Goal: Check status

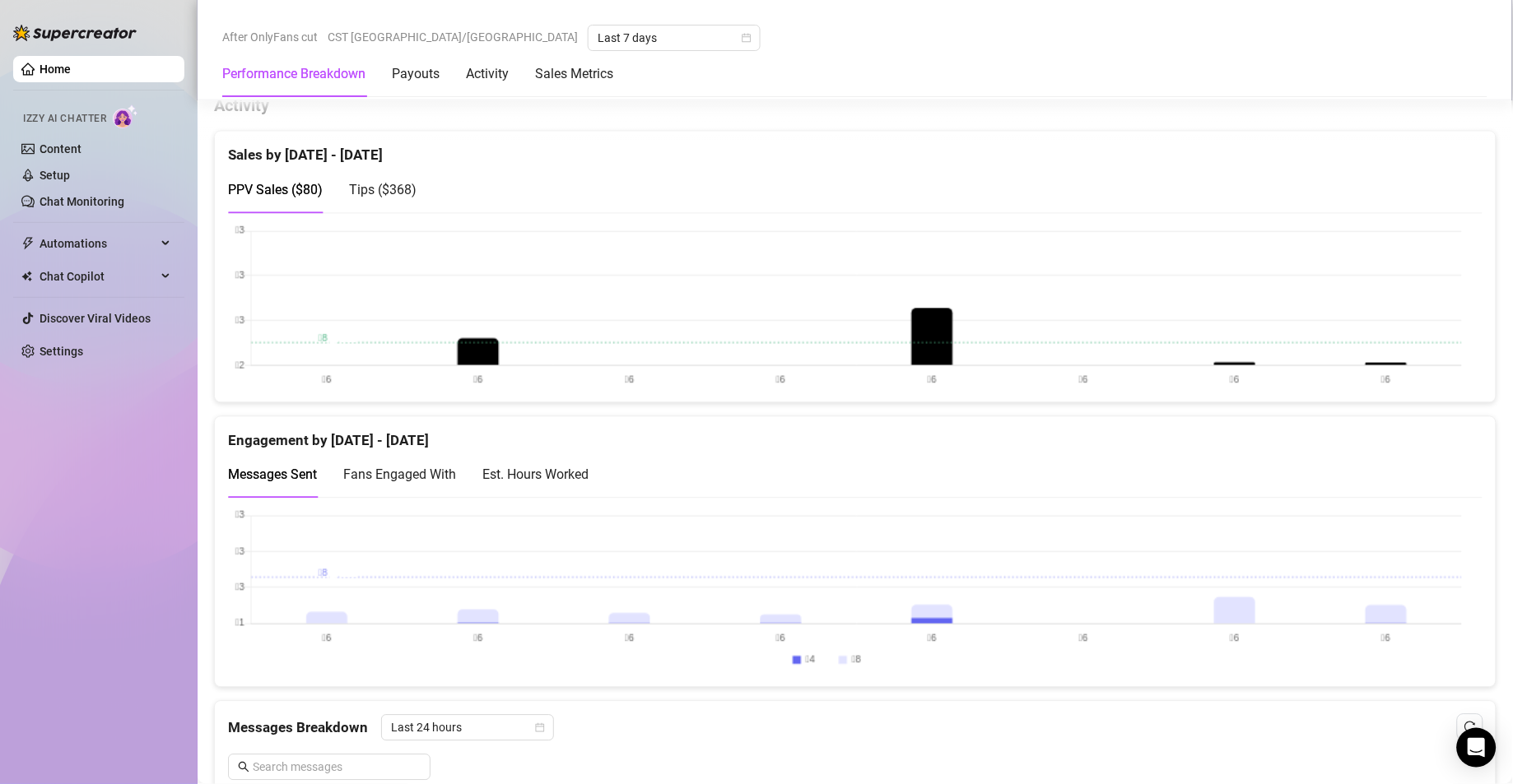
scroll to position [852, 0]
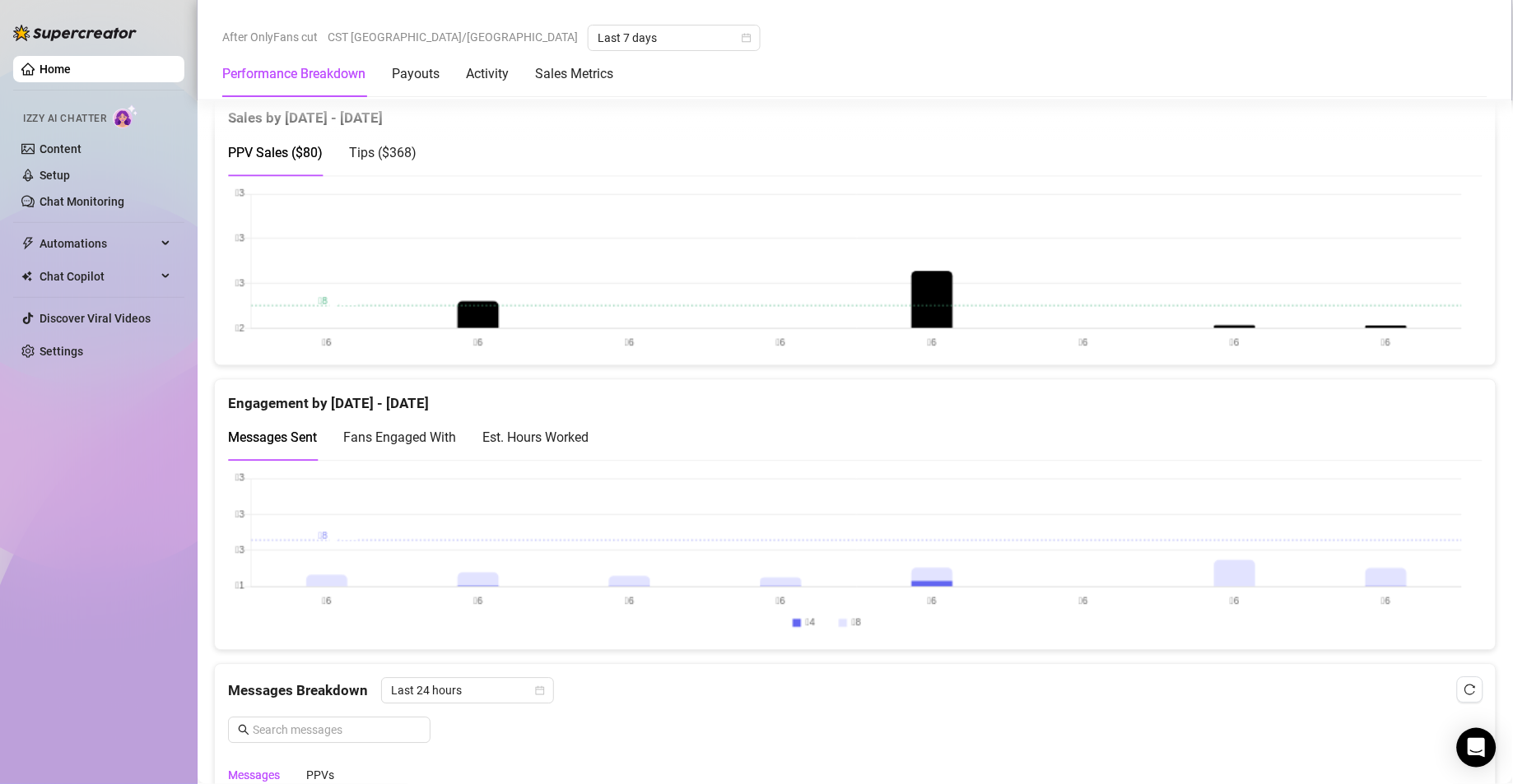
click at [569, 442] on div "Est. Hours Worked" at bounding box center [535, 438] width 106 height 21
click at [1393, 599] on canvas at bounding box center [845, 556] width 1234 height 164
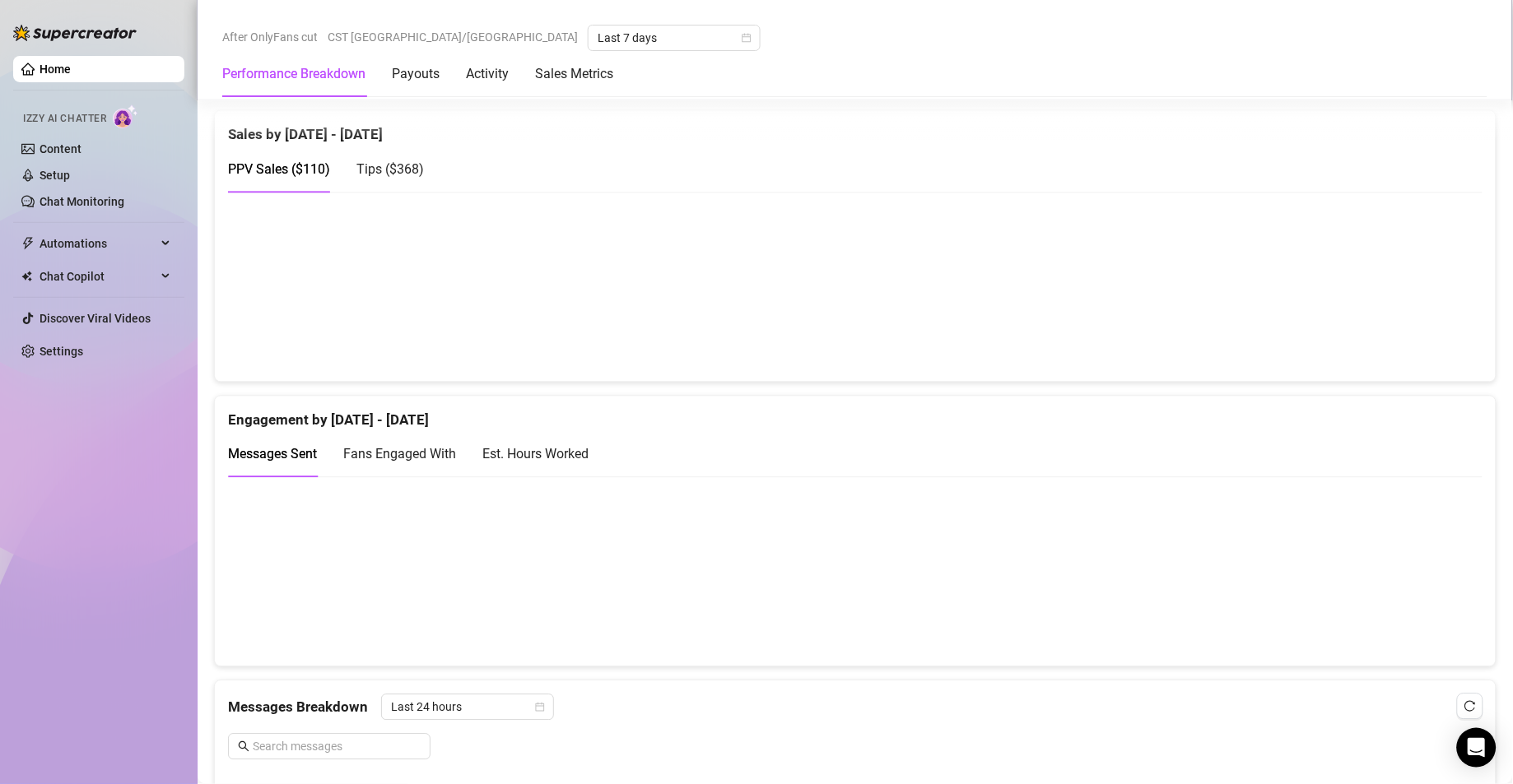
scroll to position [808, 0]
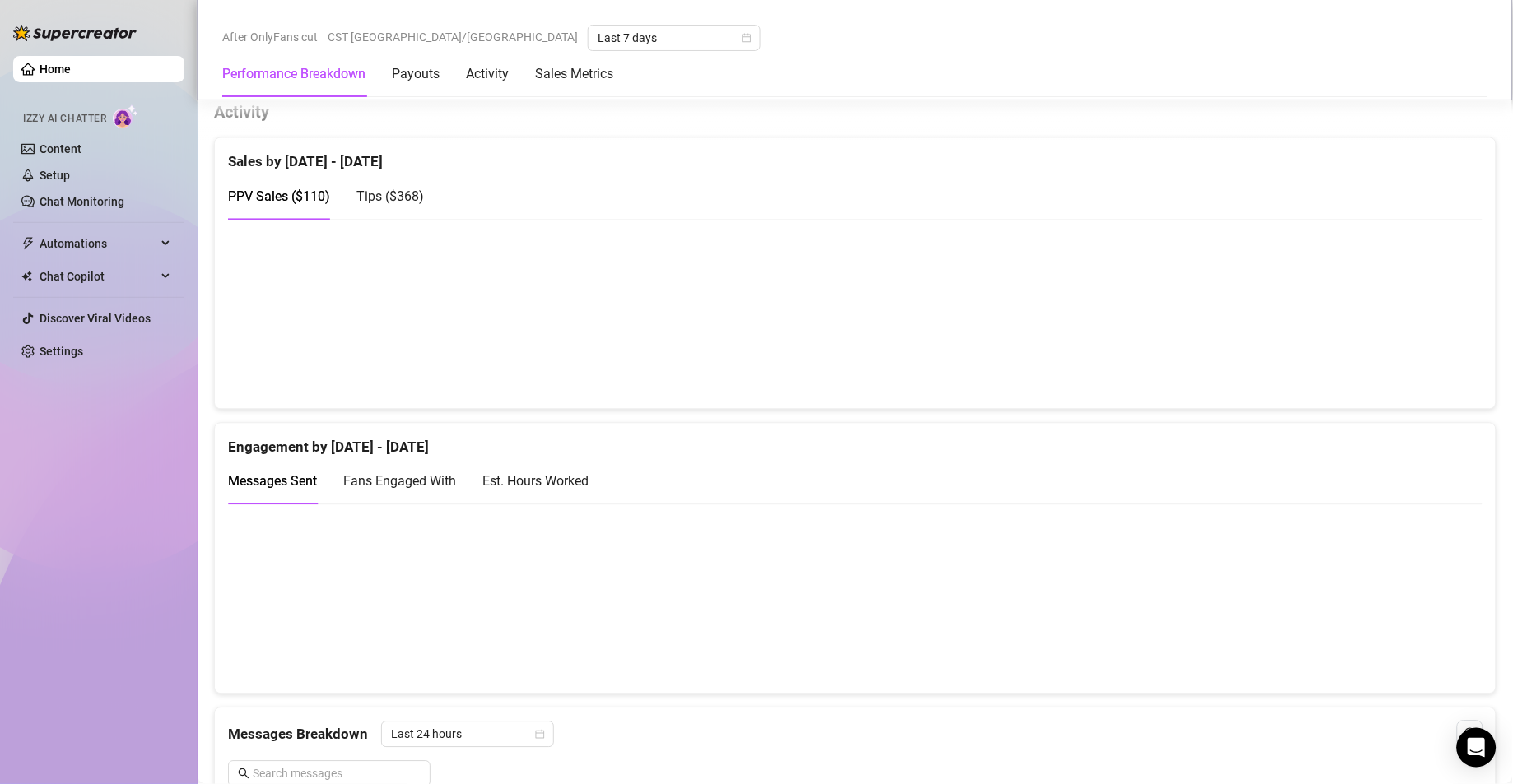
click at [548, 492] on div "Est. Hours Worked" at bounding box center [535, 482] width 106 height 21
click at [1389, 648] on canvas at bounding box center [845, 599] width 1234 height 164
